Goal: Information Seeking & Learning: Learn about a topic

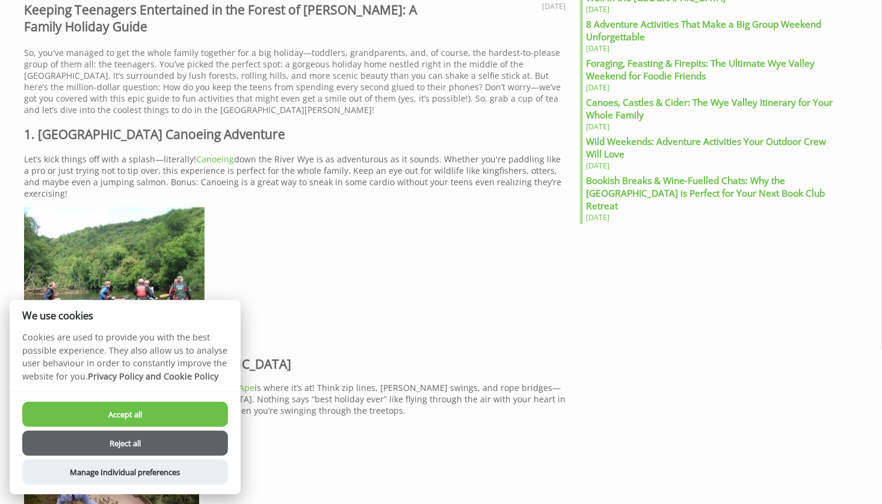
scroll to position [722, 0]
click at [90, 414] on button "Accept all" at bounding box center [125, 414] width 206 height 25
checkbox input "true"
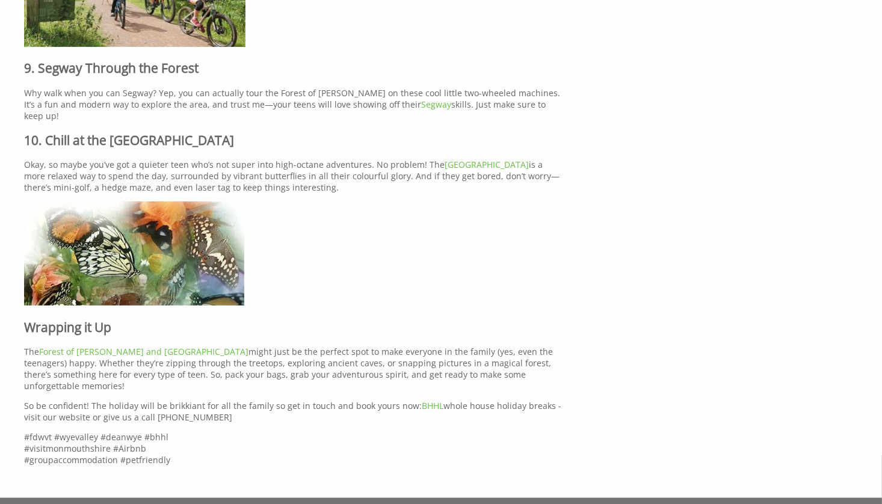
scroll to position [2155, 0]
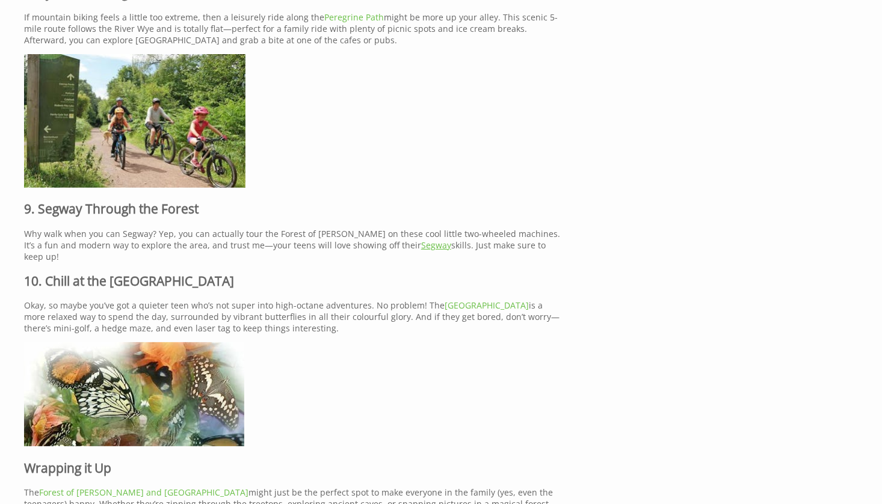
click at [421, 239] on link "Segway" at bounding box center [436, 244] width 30 height 11
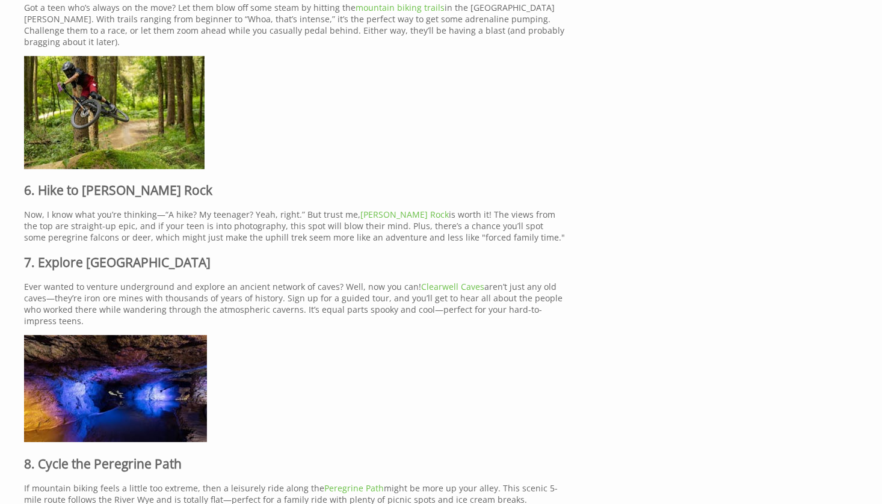
scroll to position [1614, 0]
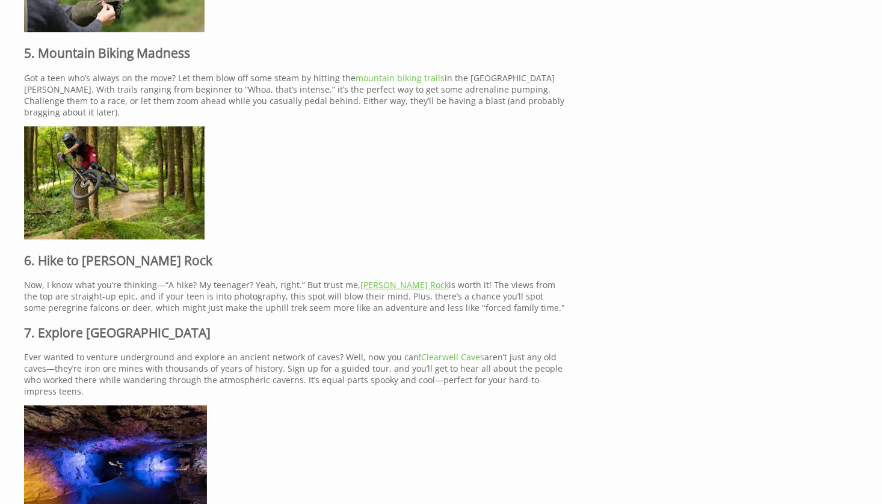
click at [402, 280] on link "[PERSON_NAME] Rock" at bounding box center [404, 284] width 88 height 11
